Goal: Task Accomplishment & Management: Manage account settings

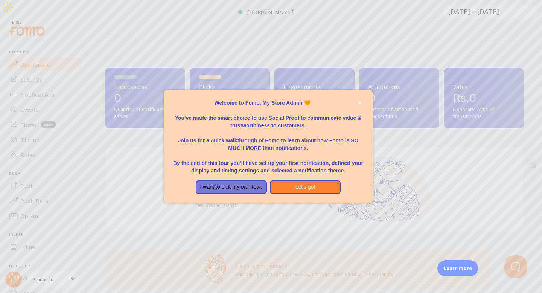
click at [263, 103] on p "Welcome to Fomo, My Store Admin 🧡" at bounding box center [268, 103] width 190 height 8
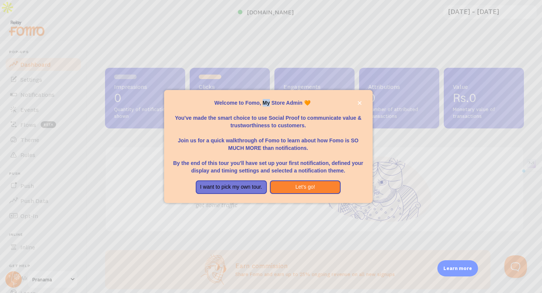
click at [263, 103] on p "Welcome to Fomo, My Store Admin 🧡" at bounding box center [268, 103] width 190 height 8
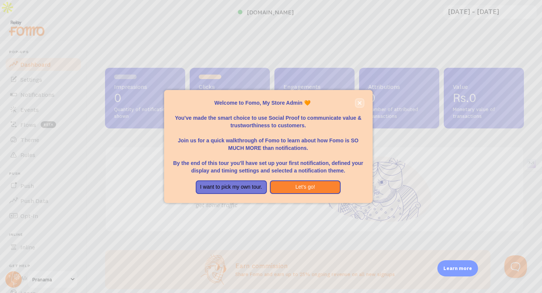
click at [360, 102] on icon "close," at bounding box center [359, 103] width 4 height 4
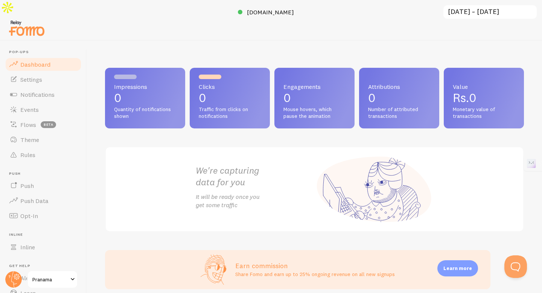
click at [316, 23] on div at bounding box center [271, 29] width 542 height 24
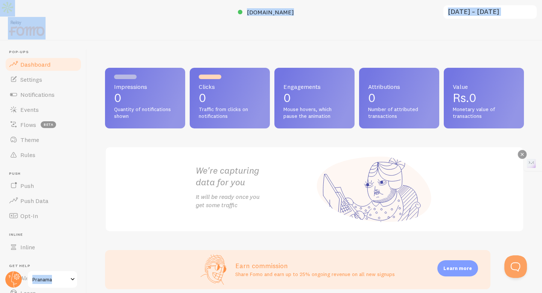
drag, startPoint x: 89, startPoint y: 33, endPoint x: 541, endPoint y: 162, distance: 470.7
click at [541, 162] on html "Pop-ups Dashboard Settings Notifications Events Flows beta Theme Rules Push Pus…" at bounding box center [271, 154] width 542 height 308
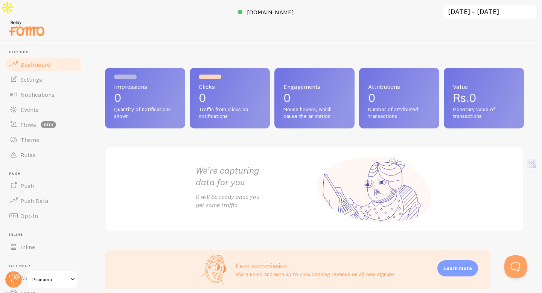
click at [326, 126] on div "Impressions 0 Quantity of notifications shown Clicks 0 Traffic from clicks on n…" at bounding box center [314, 150] width 419 height 164
click at [24, 76] on span "Settings" at bounding box center [31, 80] width 22 height 8
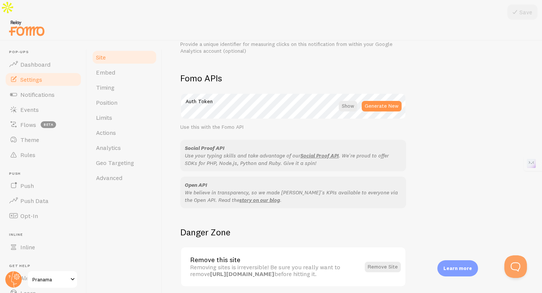
scroll to position [417, 0]
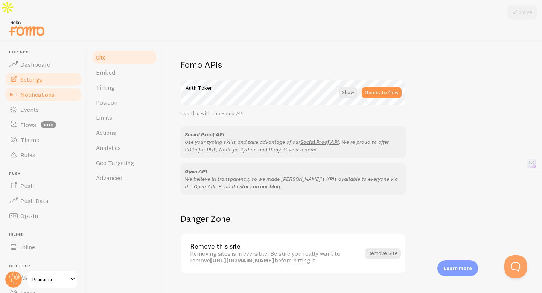
click at [31, 91] on span "Notifications" at bounding box center [37, 95] width 34 height 8
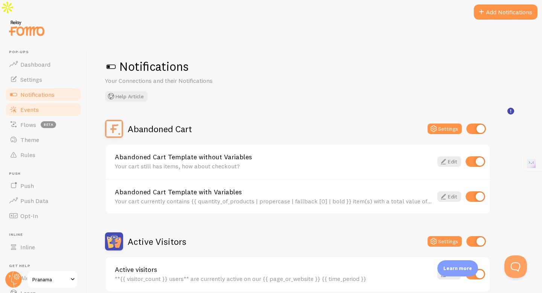
click at [42, 102] on link "Events" at bounding box center [43, 109] width 77 height 15
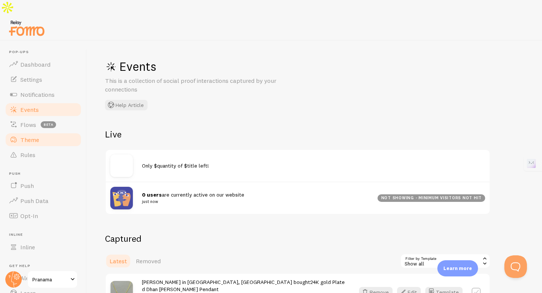
click at [53, 132] on link "Theme" at bounding box center [43, 139] width 77 height 15
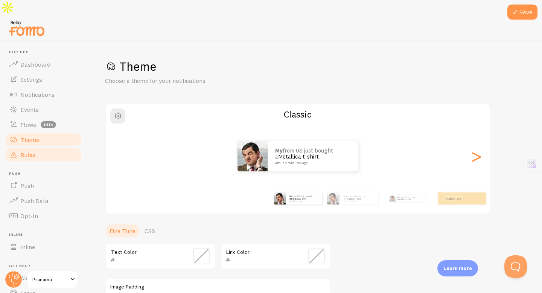
click at [56, 147] on link "Rules" at bounding box center [43, 154] width 77 height 15
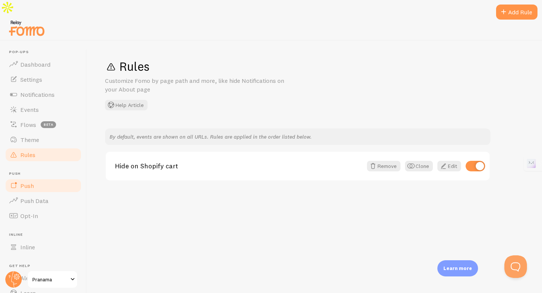
click at [59, 178] on link "Push" at bounding box center [43, 185] width 77 height 15
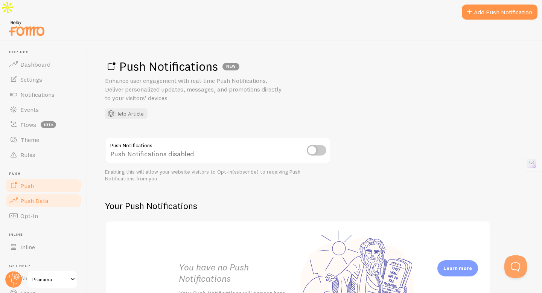
click at [51, 193] on link "Push Data" at bounding box center [43, 200] width 77 height 15
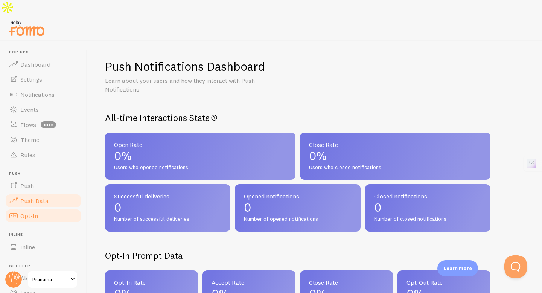
click at [55, 208] on link "Opt-In" at bounding box center [43, 215] width 77 height 15
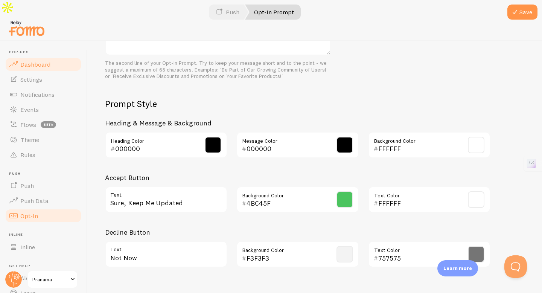
click at [51, 57] on link "Dashboard" at bounding box center [43, 64] width 77 height 15
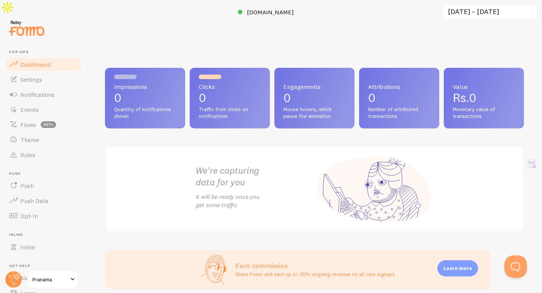
click at [155, 106] on span "Quantity of notifications shown" at bounding box center [145, 112] width 62 height 13
click at [150, 106] on span "Quantity of notifications shown" at bounding box center [145, 112] width 62 height 13
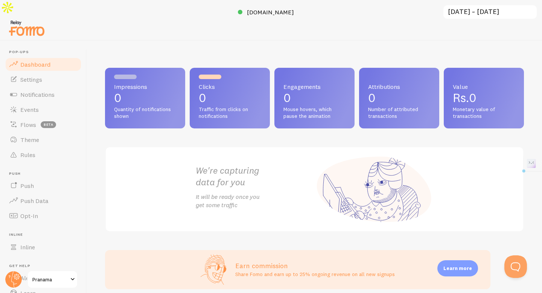
click at [150, 106] on span "Quantity of notifications shown" at bounding box center [145, 112] width 62 height 13
click at [287, 192] on p "It will be ready once you get some traffic" at bounding box center [255, 200] width 119 height 17
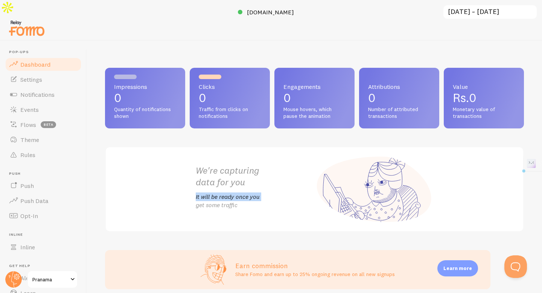
click at [287, 192] on p "It will be ready once you get some traffic" at bounding box center [255, 200] width 119 height 17
click at [296, 192] on p "It will be ready once you get some traffic" at bounding box center [255, 200] width 119 height 17
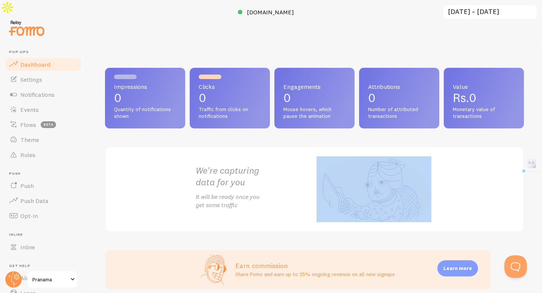
click at [296, 192] on p "It will be ready once you get some traffic" at bounding box center [255, 200] width 119 height 17
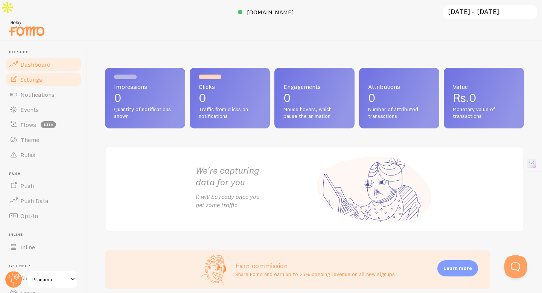
click at [33, 76] on span "Settings" at bounding box center [31, 80] width 22 height 8
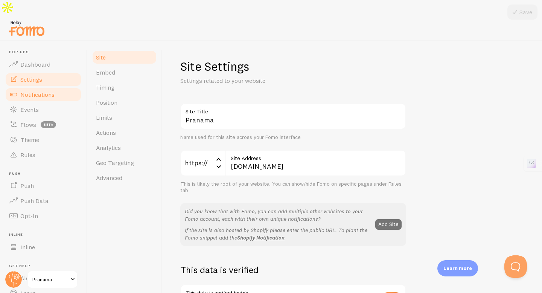
click at [44, 91] on span "Notifications" at bounding box center [37, 95] width 34 height 8
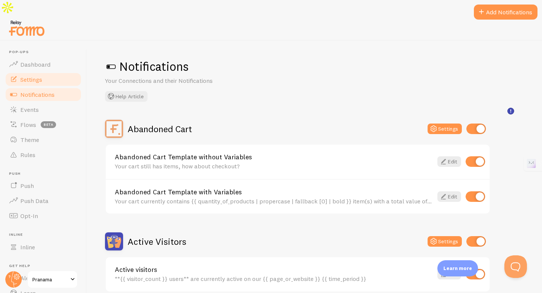
click at [36, 76] on span "Settings" at bounding box center [31, 80] width 22 height 8
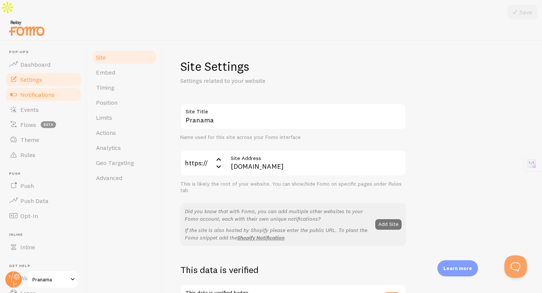
click at [44, 91] on span "Notifications" at bounding box center [37, 95] width 34 height 8
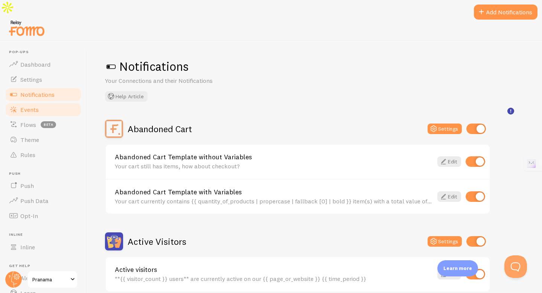
click at [42, 102] on link "Events" at bounding box center [43, 109] width 77 height 15
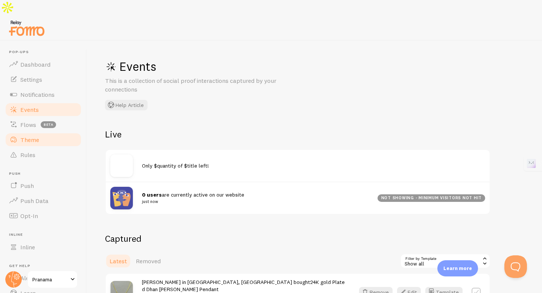
click at [52, 132] on link "Theme" at bounding box center [43, 139] width 77 height 15
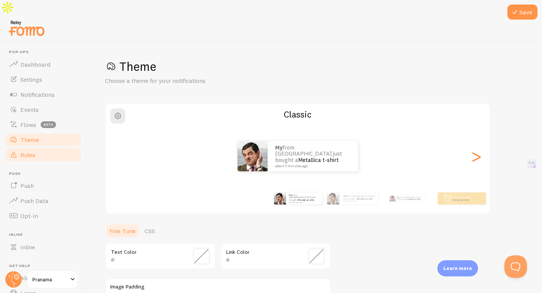
click at [50, 147] on link "Rules" at bounding box center [43, 154] width 77 height 15
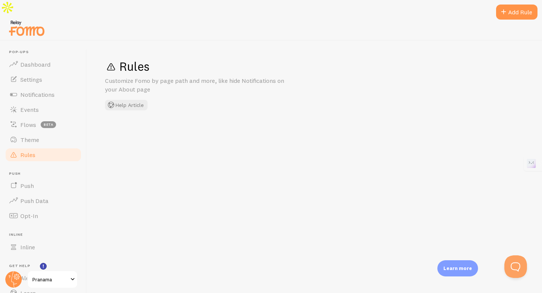
scroll to position [33, 0]
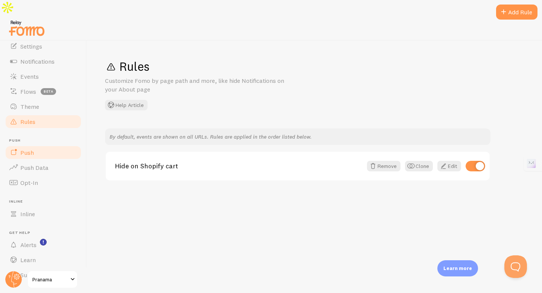
click at [49, 145] on link "Push" at bounding box center [43, 152] width 77 height 15
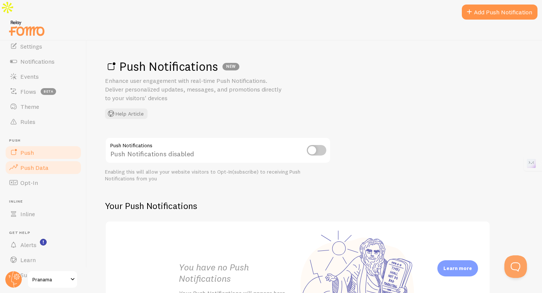
click at [46, 164] on span "Push Data" at bounding box center [34, 168] width 28 height 8
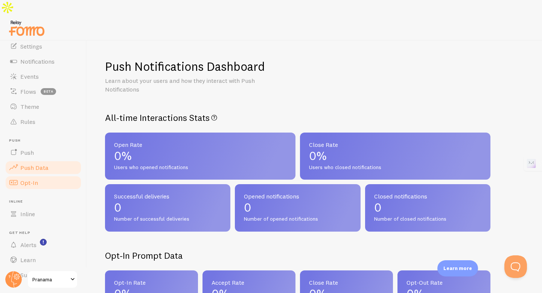
click at [44, 175] on link "Opt-In" at bounding box center [43, 182] width 77 height 15
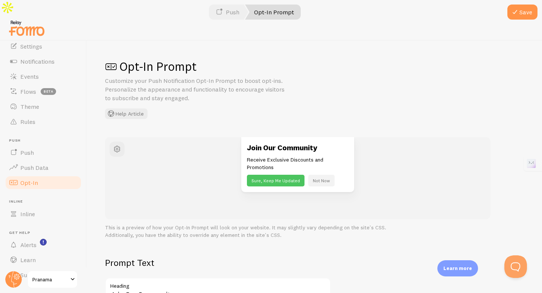
click at [71, 278] on span at bounding box center [72, 279] width 9 height 9
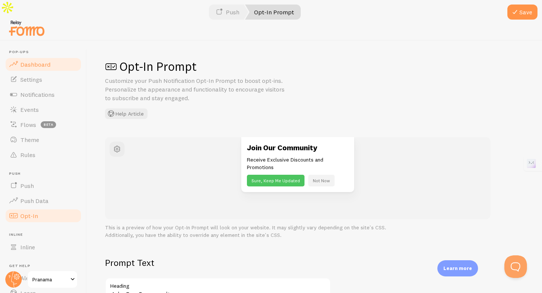
click at [45, 61] on span "Dashboard" at bounding box center [35, 65] width 30 height 8
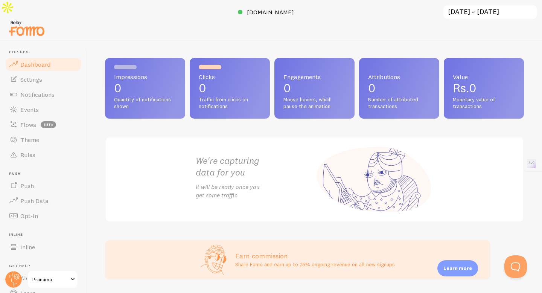
scroll to position [11, 0]
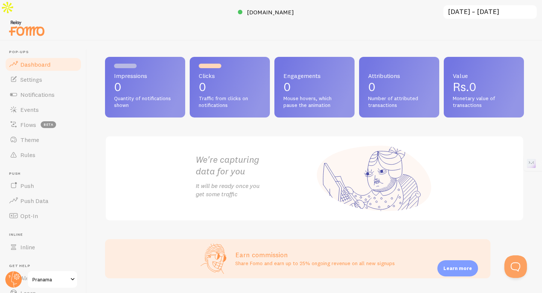
click at [156, 95] on span "Quantity of notifications shown" at bounding box center [145, 101] width 62 height 13
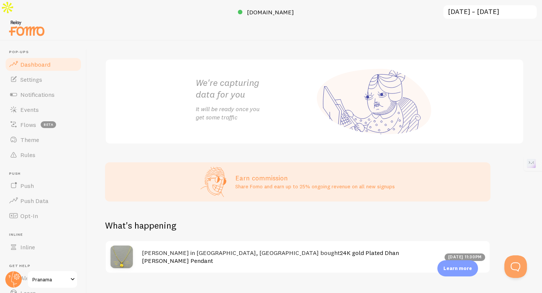
click at [181, 251] on div "[PERSON_NAME] in [GEOGRAPHIC_DATA], [GEOGRAPHIC_DATA] bought 24K gold Plated [P…" at bounding box center [298, 257] width 384 height 32
click at [173, 244] on div "[PERSON_NAME] in [GEOGRAPHIC_DATA], [GEOGRAPHIC_DATA] bought 24K gold Plated [P…" at bounding box center [298, 257] width 384 height 32
click at [42, 76] on span "Settings" at bounding box center [31, 80] width 22 height 8
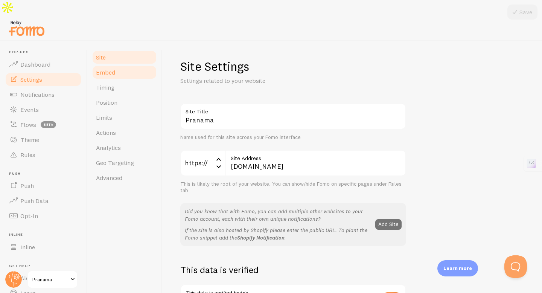
click at [106, 68] on span "Embed" at bounding box center [105, 72] width 19 height 8
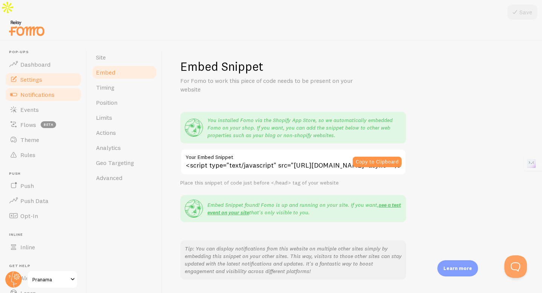
click at [55, 87] on link "Notifications" at bounding box center [43, 94] width 77 height 15
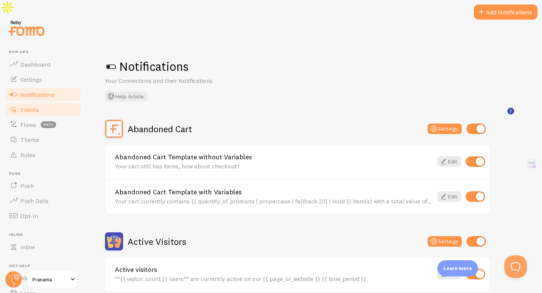
click at [51, 102] on link "Events" at bounding box center [43, 109] width 77 height 15
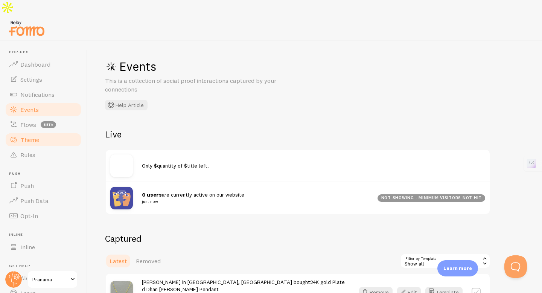
click at [48, 132] on link "Theme" at bounding box center [43, 139] width 77 height 15
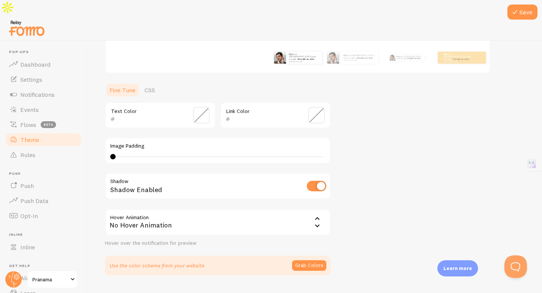
scroll to position [143, 0]
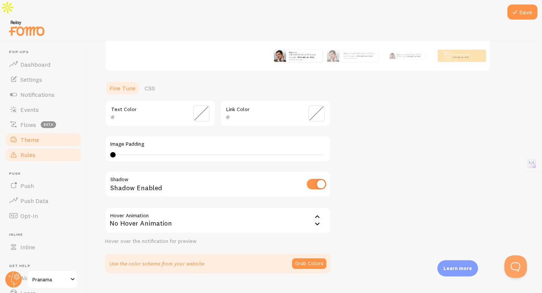
click at [42, 147] on link "Rules" at bounding box center [43, 154] width 77 height 15
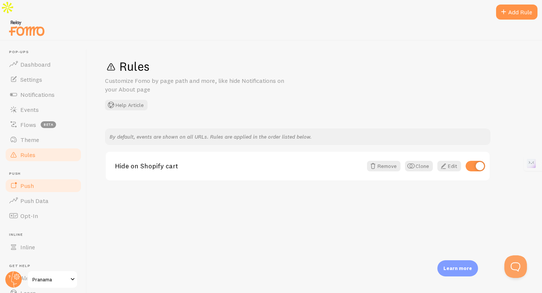
click at [32, 182] on span "Push" at bounding box center [27, 186] width 14 height 8
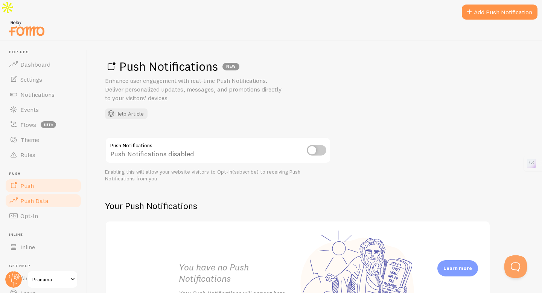
click at [58, 193] on link "Push Data" at bounding box center [43, 200] width 77 height 15
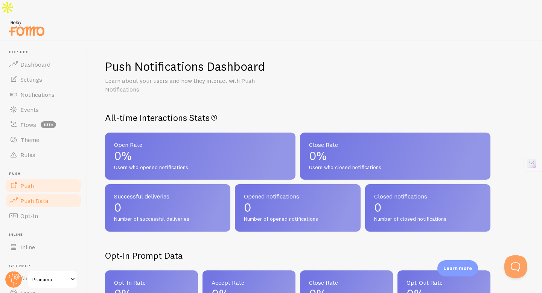
click at [49, 178] on link "Push" at bounding box center [43, 185] width 77 height 15
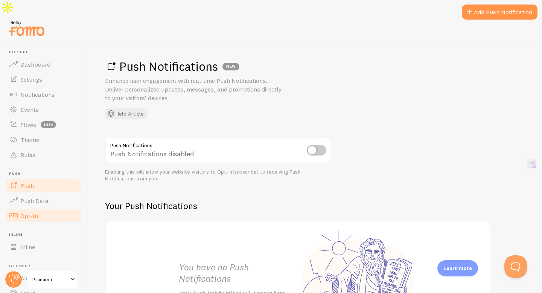
click at [52, 208] on link "Opt-In" at bounding box center [43, 215] width 77 height 15
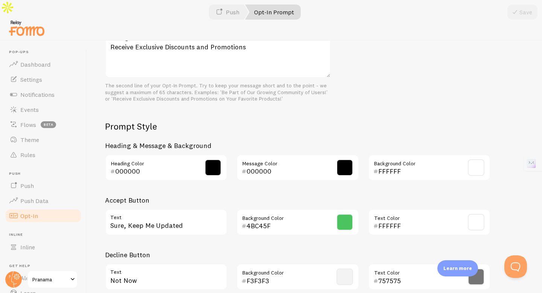
scroll to position [323, 0]
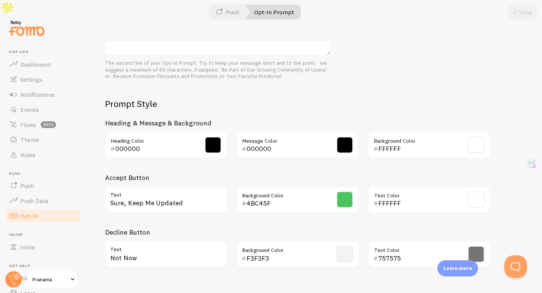
click at [231, 132] on div "000000 Heading Color" at bounding box center [165, 145] width 131 height 26
click at [234, 118] on h3 "Heading & Message & Background" at bounding box center [297, 122] width 385 height 9
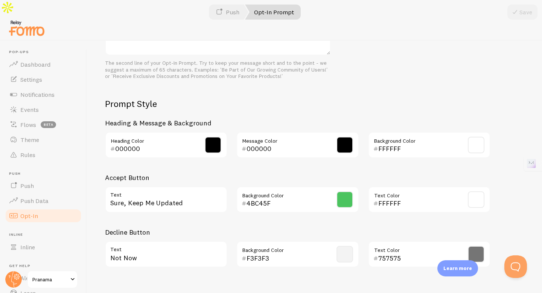
click at [234, 118] on h3 "Heading & Message & Background" at bounding box center [297, 122] width 385 height 9
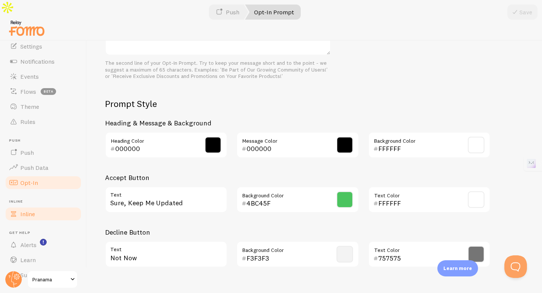
click at [50, 206] on link "Inline" at bounding box center [43, 213] width 77 height 15
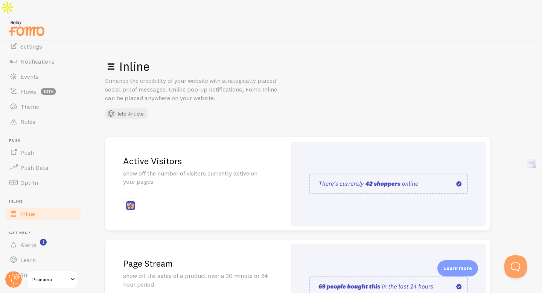
scroll to position [162, 0]
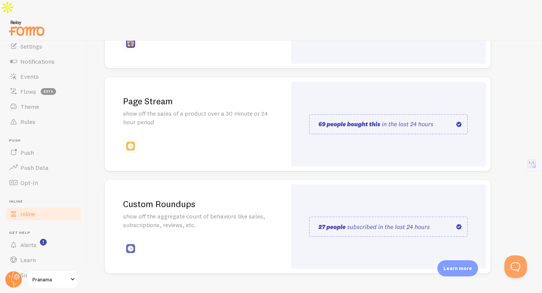
click at [71, 278] on span at bounding box center [72, 279] width 9 height 9
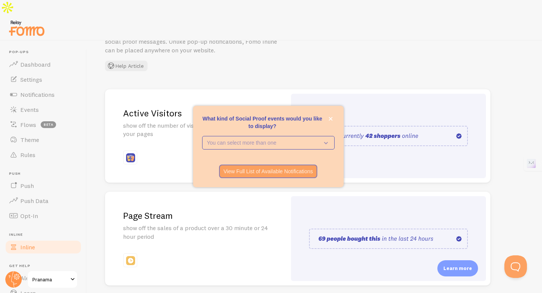
scroll to position [49, 0]
click at [329, 119] on icon "close," at bounding box center [330, 119] width 4 height 4
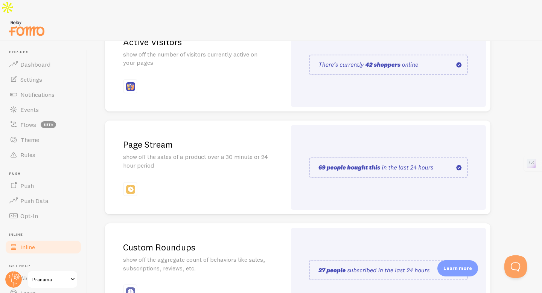
scroll to position [0, 0]
